Goal: Task Accomplishment & Management: Complete application form

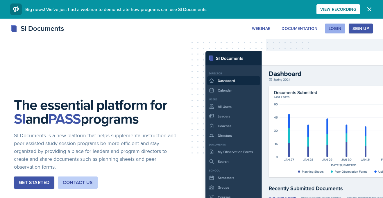
click at [338, 27] on div "Login" at bounding box center [334, 28] width 13 height 5
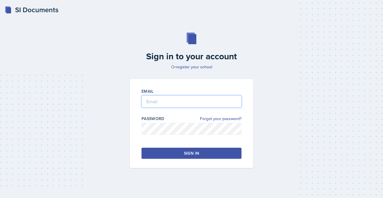
type input "[PERSON_NAME][EMAIL_ADDRESS][PERSON_NAME][DOMAIN_NAME]"
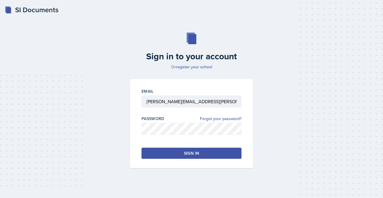
click at [176, 148] on button "Sign in" at bounding box center [191, 153] width 100 height 11
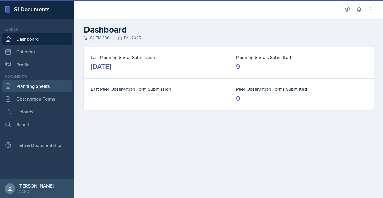
click at [20, 89] on link "Planning Sheets" at bounding box center [37, 86] width 70 height 12
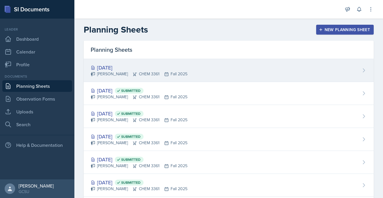
click at [185, 62] on div "[DATE] [PERSON_NAME] CHEM 3361 Fall 2025" at bounding box center [229, 70] width 290 height 23
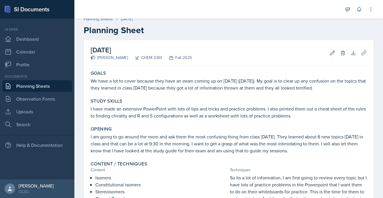
scroll to position [4, 0]
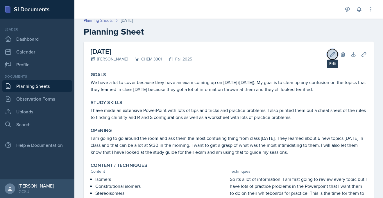
click at [329, 53] on button "Edit" at bounding box center [332, 54] width 10 height 10
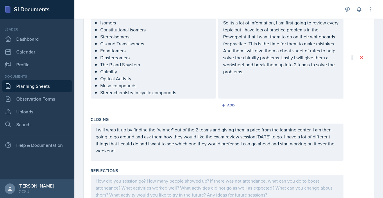
scroll to position [255, 0]
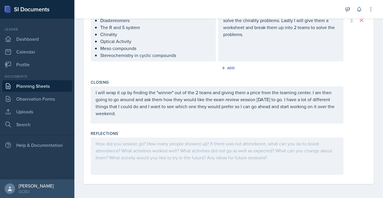
click at [121, 144] on div at bounding box center [217, 155] width 253 height 37
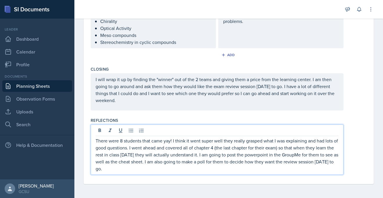
scroll to position [0, 0]
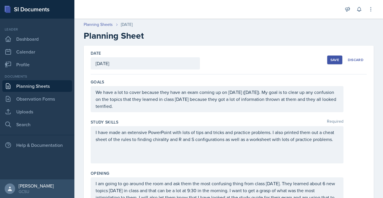
click at [331, 57] on div "Save" at bounding box center [334, 59] width 9 height 5
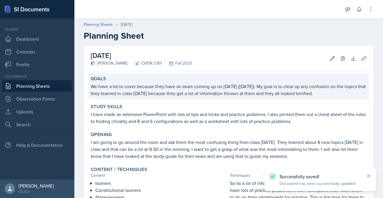
scroll to position [175, 0]
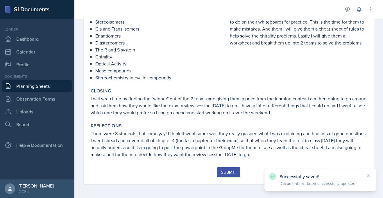
click at [227, 171] on div "Submit" at bounding box center [228, 172] width 15 height 5
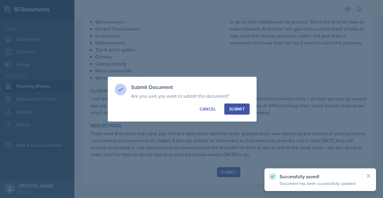
click at [242, 104] on button "Submit" at bounding box center [236, 108] width 25 height 11
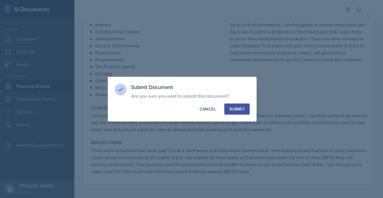
scroll to position [158, 0]
